Goal: Book appointment/travel/reservation

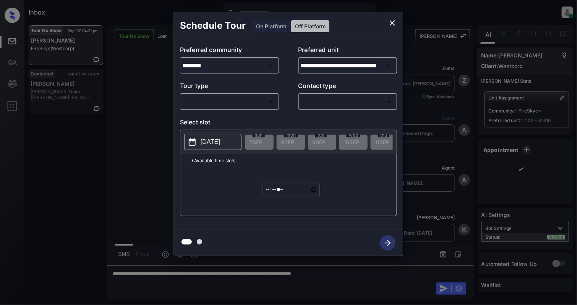
scroll to position [4112, 0]
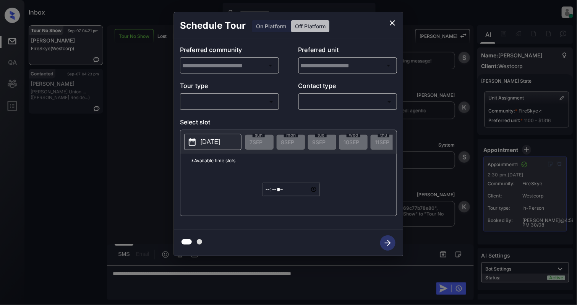
type input "********"
type input "**********"
click at [252, 104] on body "Inbox Cynthia Montañez Online Set yourself offline Set yourself on break Profil…" at bounding box center [288, 152] width 577 height 305
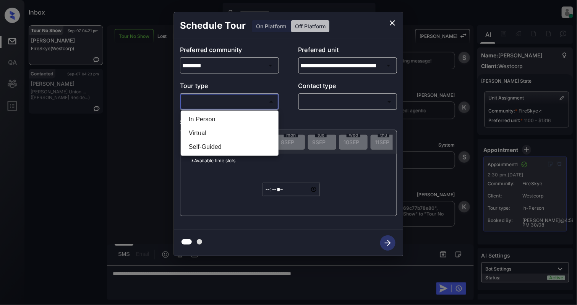
click at [227, 122] on li "In Person" at bounding box center [230, 119] width 94 height 14
type input "********"
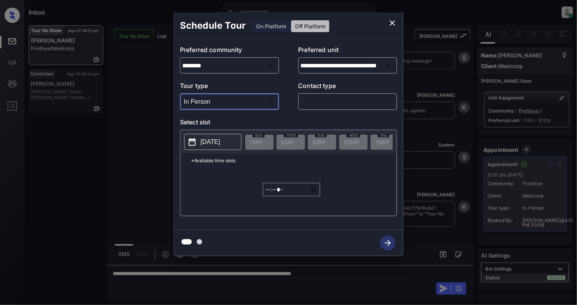
click at [393, 24] on icon "close" at bounding box center [392, 22] width 9 height 9
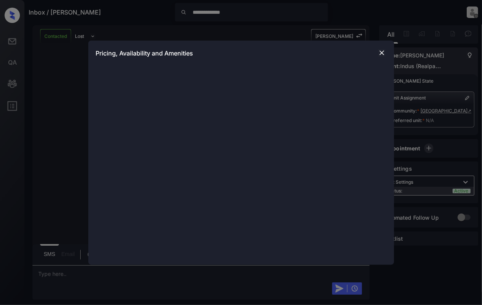
scroll to position [1485, 0]
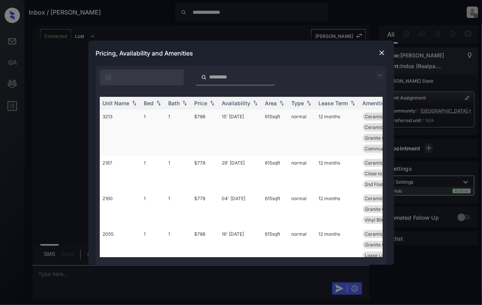
click at [123, 118] on td "3213" at bounding box center [120, 132] width 41 height 46
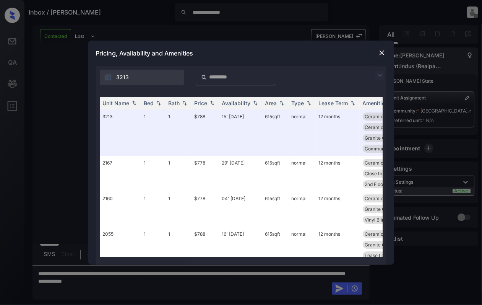
click at [381, 53] on img at bounding box center [382, 53] width 8 height 8
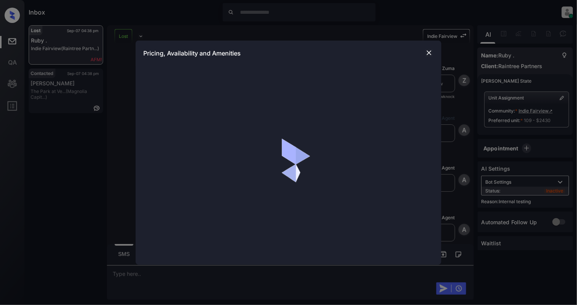
scroll to position [5405, 0]
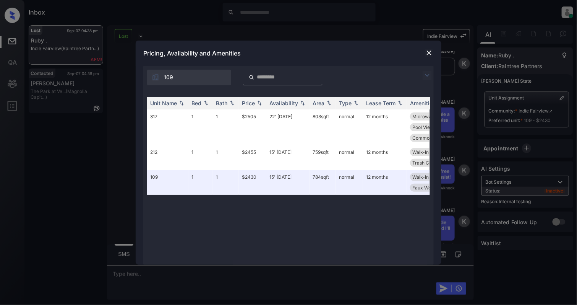
click at [429, 52] on img at bounding box center [430, 53] width 8 height 8
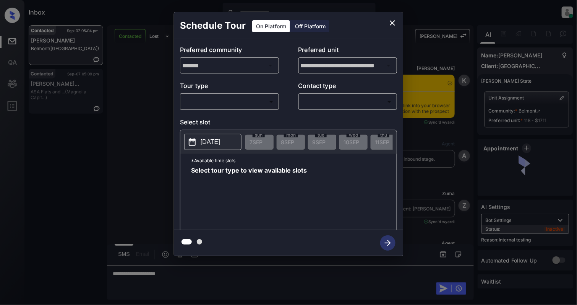
scroll to position [3843, 0]
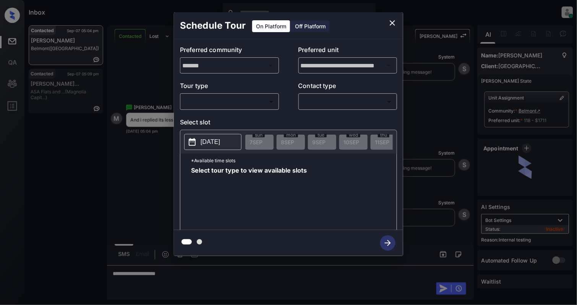
click at [223, 102] on body "Inbox Cynthia Montañez Online Set yourself offline Set yourself on break Profil…" at bounding box center [288, 152] width 577 height 305
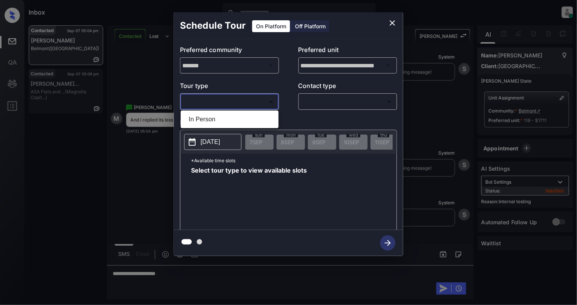
click at [219, 121] on li "In Person" at bounding box center [230, 119] width 94 height 14
type input "********"
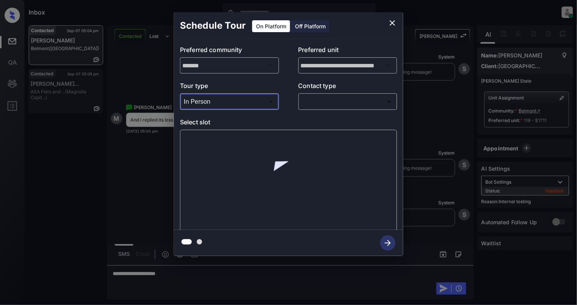
click at [352, 95] on body "Inbox Cynthia Montañez Online Set yourself offline Set yourself on break Profil…" at bounding box center [288, 152] width 577 height 305
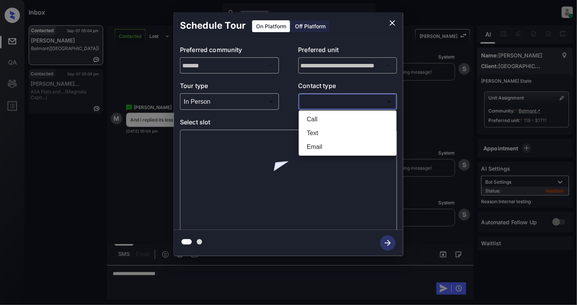
click at [330, 127] on li "Text" at bounding box center [348, 133] width 94 height 14
type input "****"
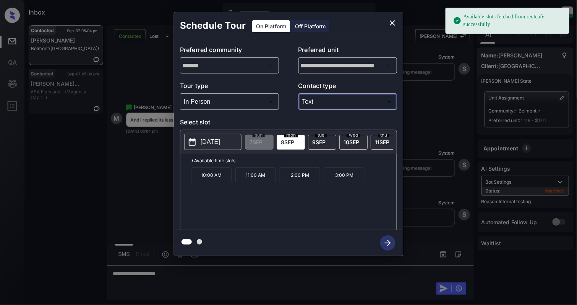
click at [216, 142] on p "2025-09-08" at bounding box center [211, 141] width 20 height 9
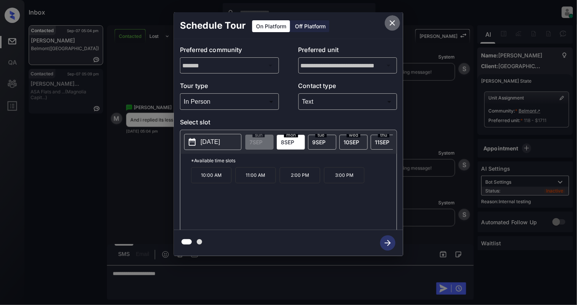
click at [392, 24] on icon "close" at bounding box center [392, 22] width 5 height 5
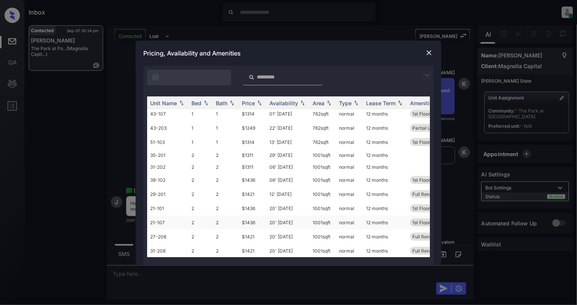
scroll to position [167, 0]
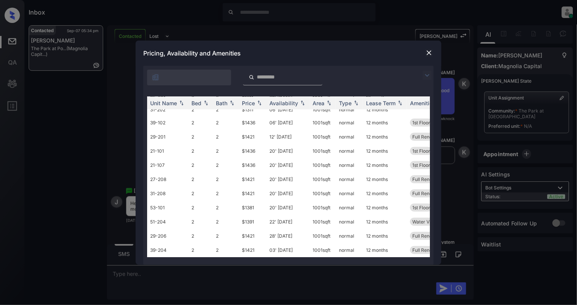
click at [429, 52] on img at bounding box center [430, 53] width 8 height 8
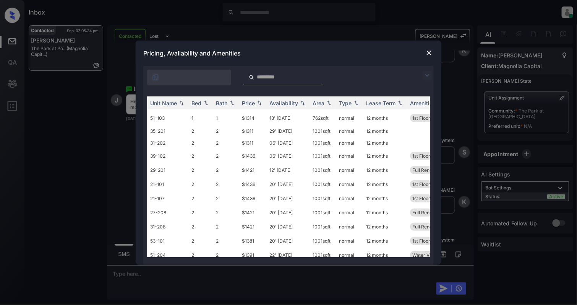
scroll to position [167, 0]
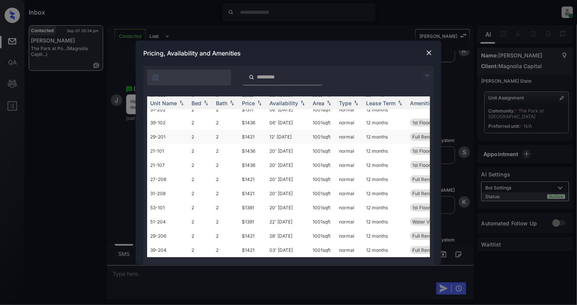
click at [180, 130] on td "29-201" at bounding box center [167, 137] width 41 height 14
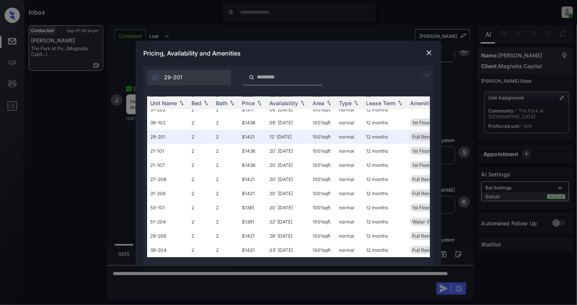
click at [427, 49] on img at bounding box center [430, 53] width 8 height 8
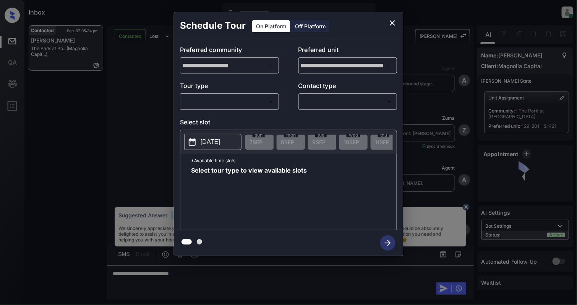
scroll to position [372, 0]
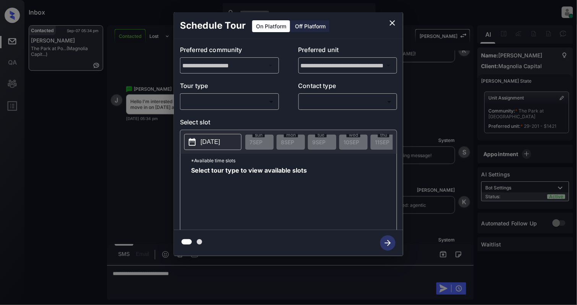
click at [253, 96] on body "Inbox [PERSON_NAME] Online Set yourself offline Set yourself on break Profile S…" at bounding box center [288, 152] width 577 height 305
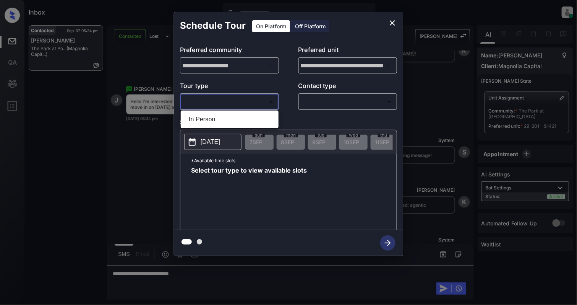
click at [218, 122] on li "In Person" at bounding box center [230, 119] width 94 height 14
type input "********"
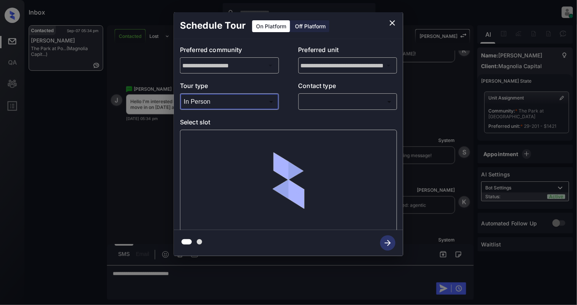
click at [353, 106] on body "Inbox [PERSON_NAME] Online Set yourself offline Set yourself on break Profile S…" at bounding box center [288, 152] width 577 height 305
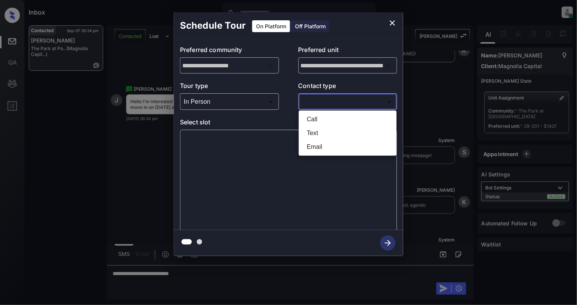
click at [334, 136] on li "Text" at bounding box center [348, 133] width 94 height 14
type input "****"
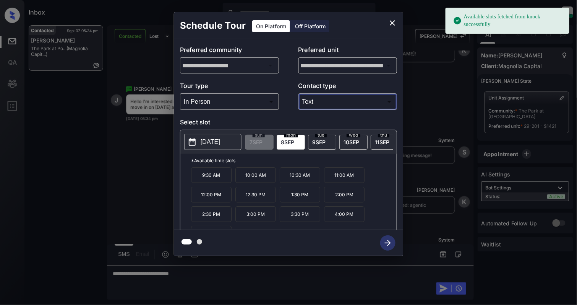
click at [220, 143] on p "[DATE]" at bounding box center [211, 141] width 20 height 9
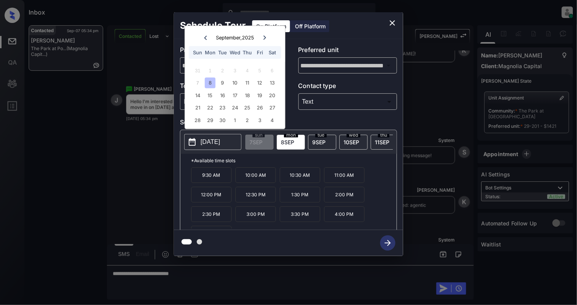
click at [264, 35] on icon at bounding box center [265, 37] width 5 height 5
click at [274, 73] on div "4" at bounding box center [272, 70] width 10 height 10
click at [242, 271] on div at bounding box center [288, 152] width 577 height 305
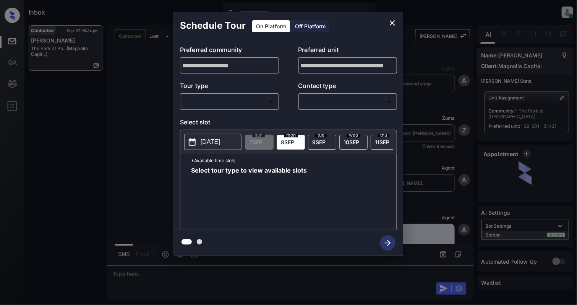
scroll to position [519, 0]
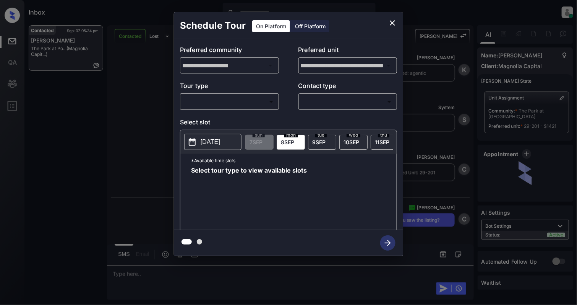
click at [210, 98] on body "Inbox [PERSON_NAME] Online Set yourself offline Set yourself on break Profile S…" at bounding box center [288, 152] width 577 height 305
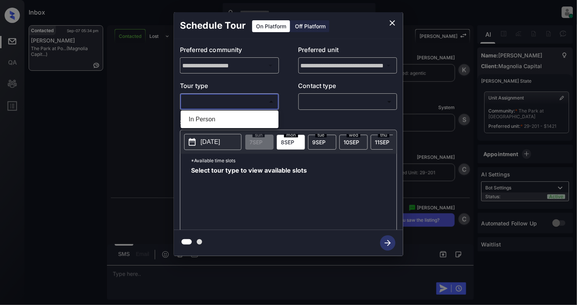
click at [210, 123] on li "In Person" at bounding box center [230, 119] width 94 height 14
type input "********"
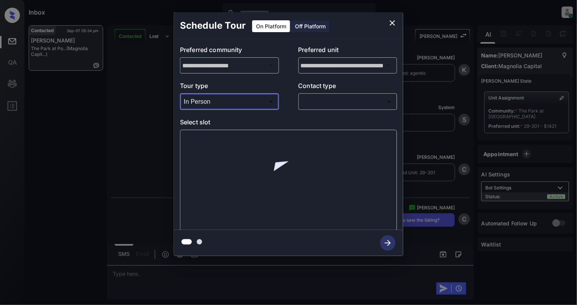
click at [311, 102] on body "Inbox [PERSON_NAME] Online Set yourself offline Set yourself on break Profile S…" at bounding box center [288, 152] width 577 height 305
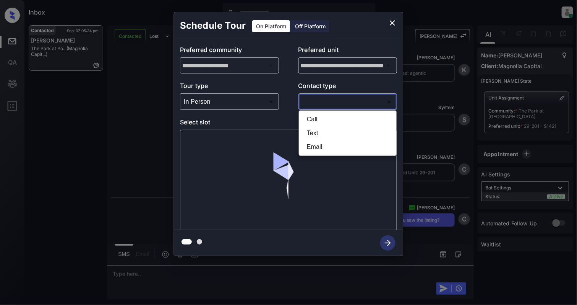
click at [319, 132] on li "Text" at bounding box center [348, 133] width 94 height 14
type input "****"
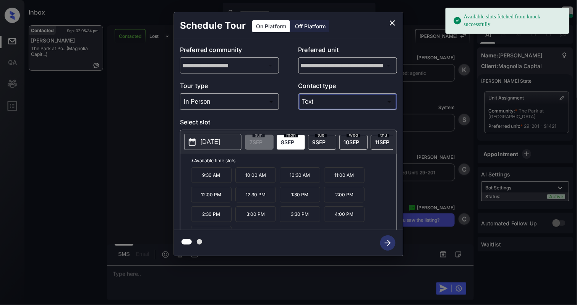
click at [211, 144] on p "[DATE]" at bounding box center [211, 141] width 20 height 9
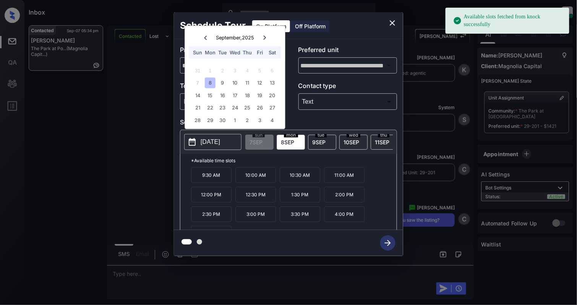
click at [266, 36] on icon at bounding box center [265, 37] width 5 height 5
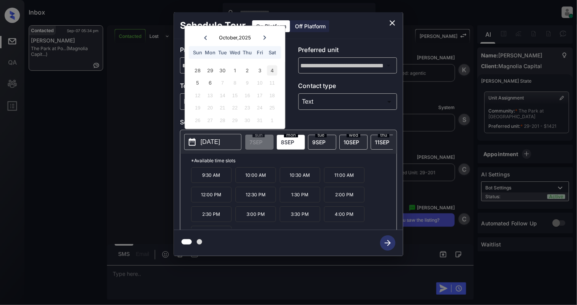
click at [270, 72] on div "4" at bounding box center [272, 70] width 10 height 10
click at [346, 191] on div "9:30 AM 10:00 AM 10:30 AM 11:00 AM 11:30 AM 12:00 PM 12:30 PM 1:00 PM 1:30 PM 2…" at bounding box center [294, 197] width 206 height 61
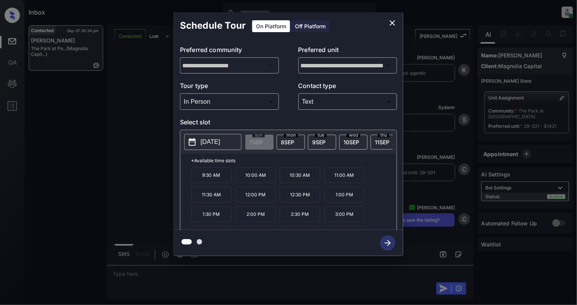
click at [345, 183] on p "11:00 AM" at bounding box center [344, 175] width 41 height 16
click at [389, 239] on icon "button" at bounding box center [387, 242] width 15 height 15
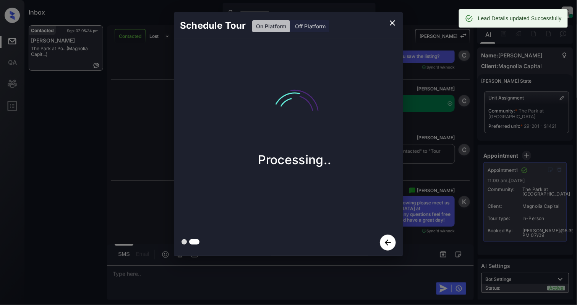
scroll to position [682, 0]
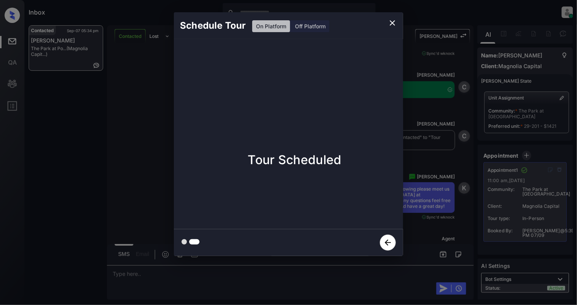
click at [392, 23] on icon "close" at bounding box center [392, 22] width 9 height 9
